Goal: Task Accomplishment & Management: Manage account settings

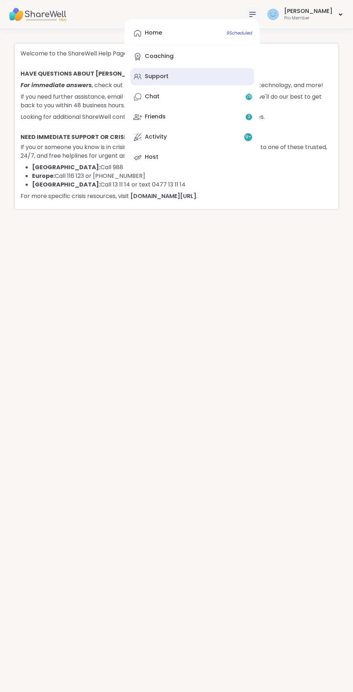
click at [168, 73] on div "Support" at bounding box center [157, 76] width 24 height 8
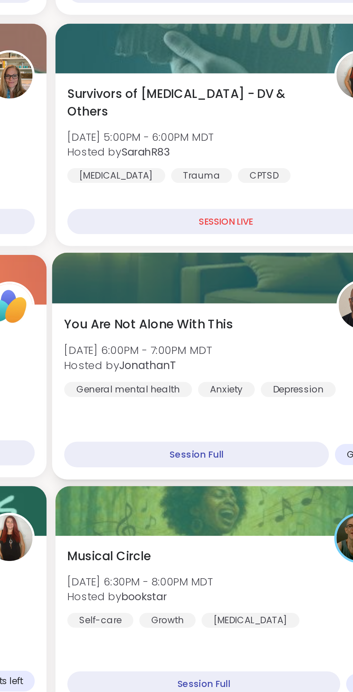
click at [237, 415] on span "[DATE] 6:00PM - 7:00PM MDT" at bounding box center [219, 414] width 72 height 7
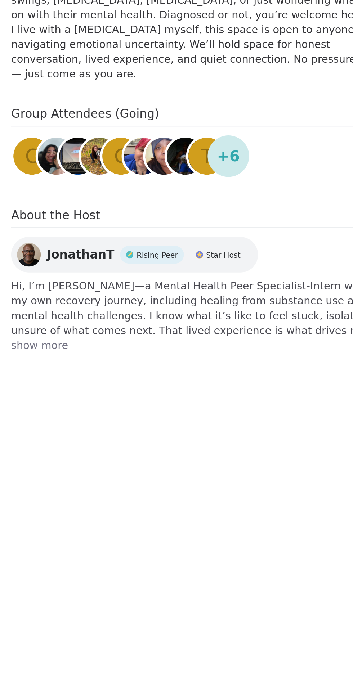
click at [243, 409] on span "show more" at bounding box center [252, 412] width 190 height 7
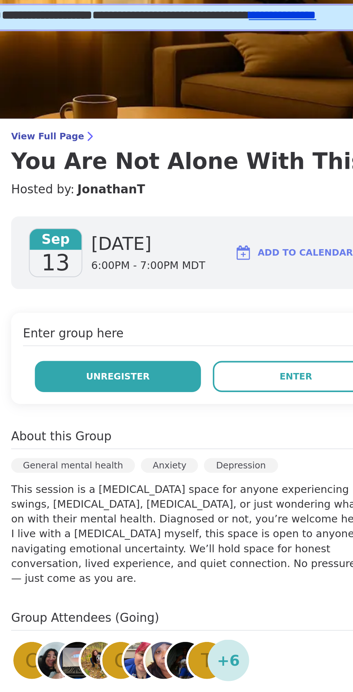
click at [213, 186] on span "Unregister" at bounding box center [208, 183] width 31 height 6
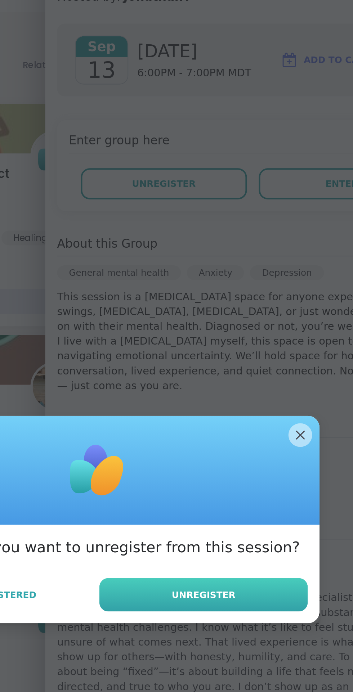
click at [235, 389] on button "Unregister" at bounding box center [227, 382] width 101 height 16
